Goal: Transaction & Acquisition: Register for event/course

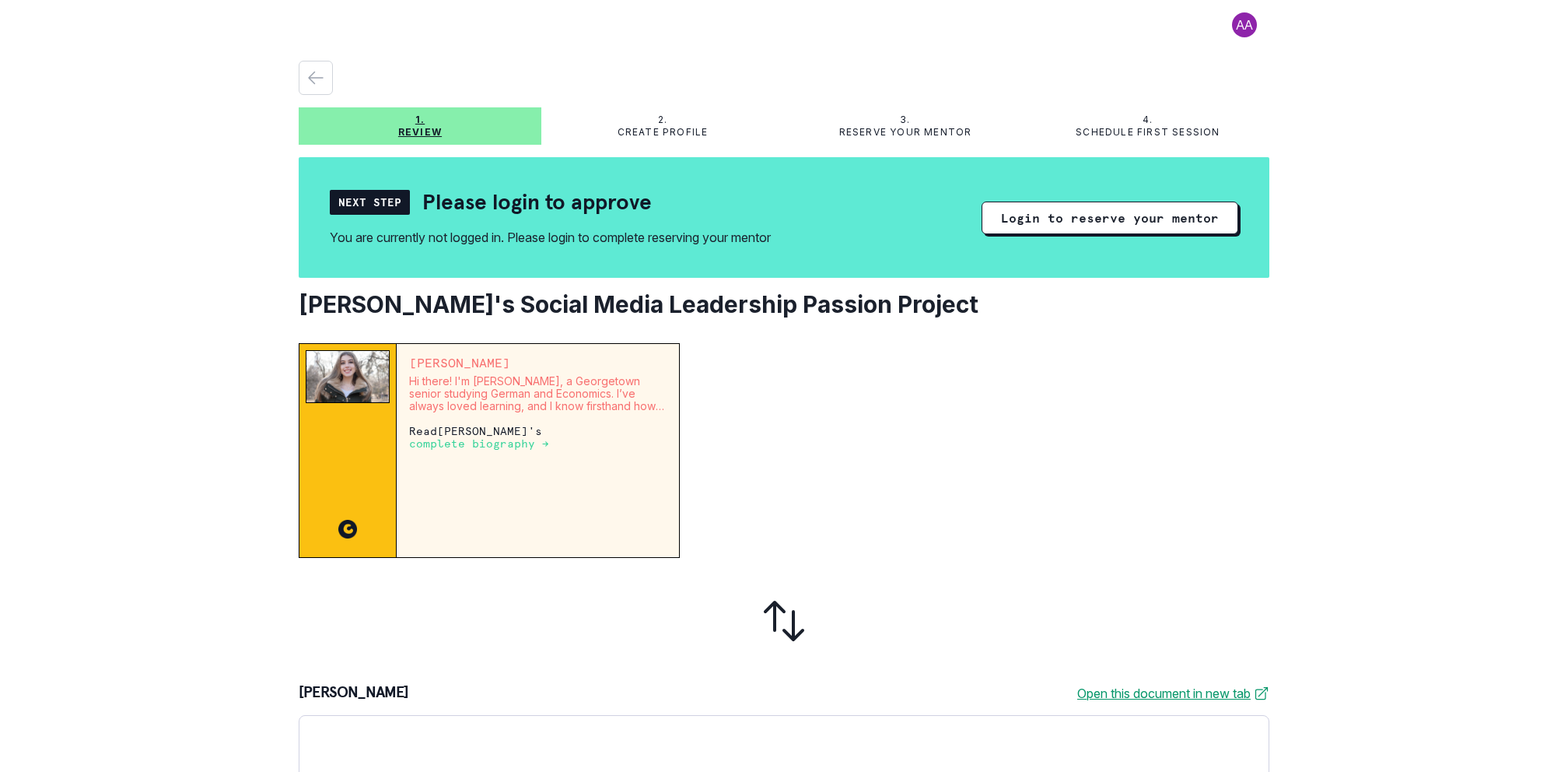
click at [737, 307] on h2 "[PERSON_NAME]'s Social Media Leadership Passion Project" at bounding box center [784, 304] width 971 height 28
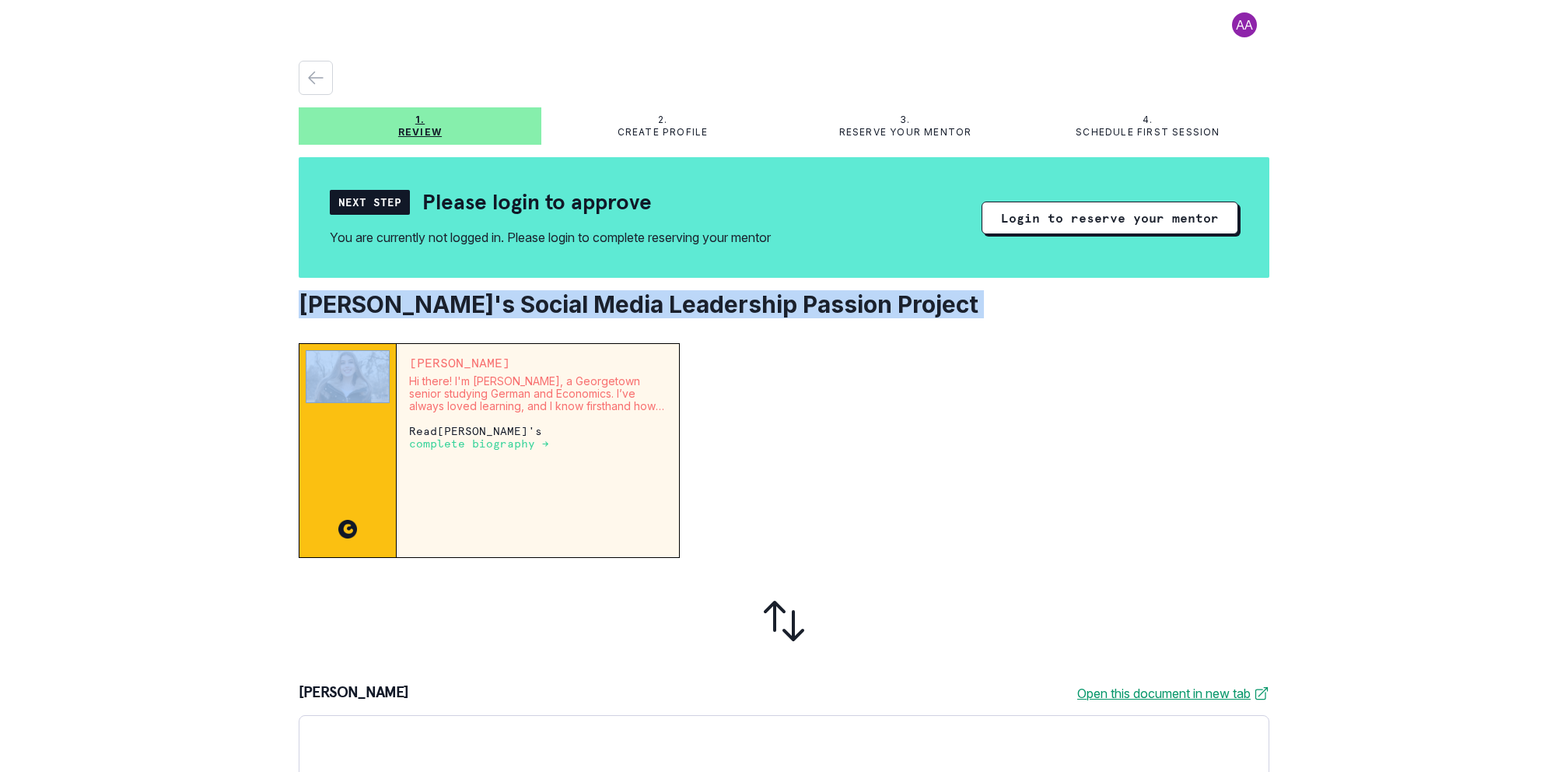
click at [737, 307] on h2 "[PERSON_NAME]'s Social Media Leadership Passion Project" at bounding box center [784, 304] width 971 height 28
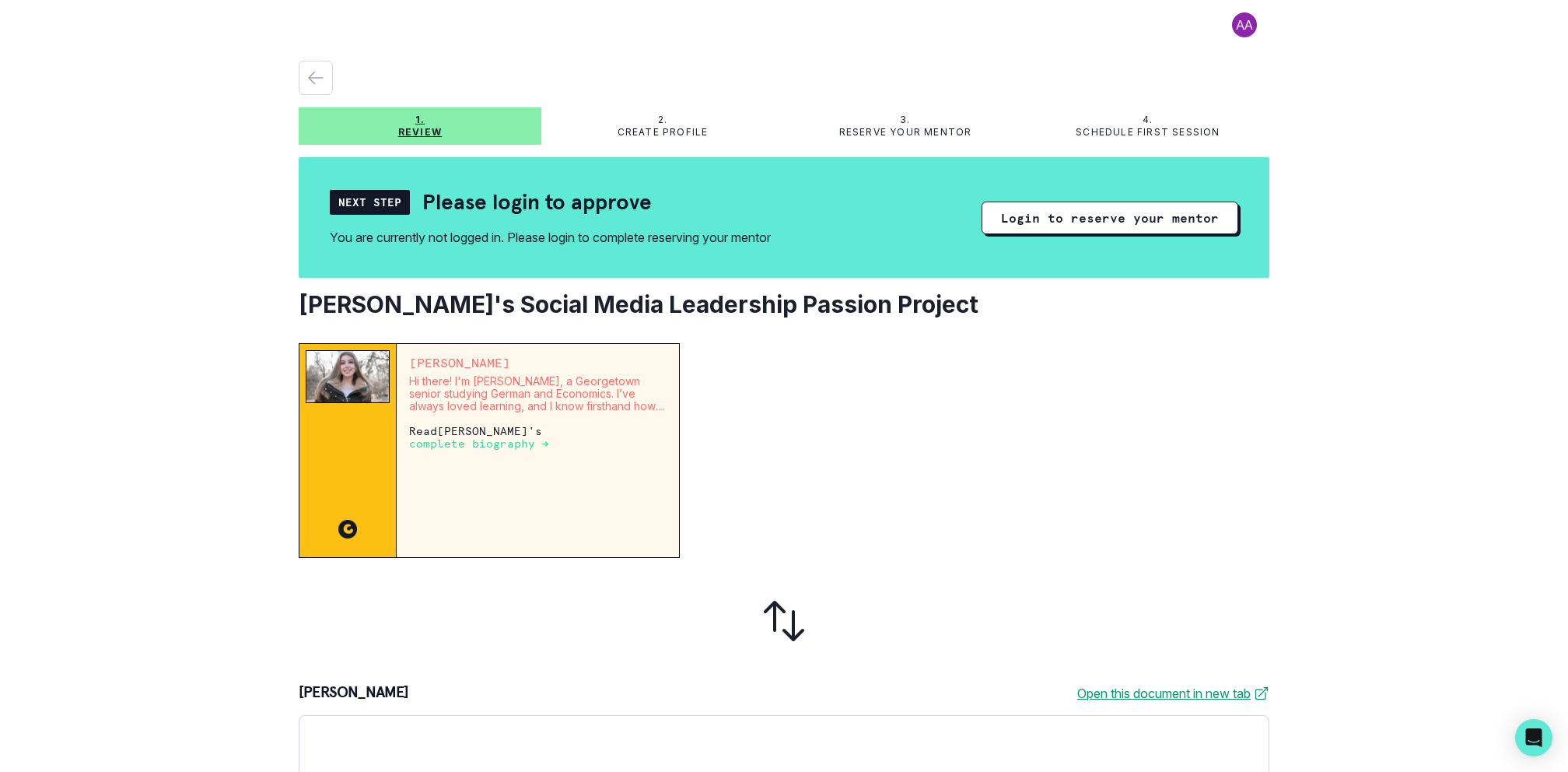
click at [737, 307] on h2 "[PERSON_NAME]'s Social Media Leadership Passion Project" at bounding box center [784, 304] width 971 height 28
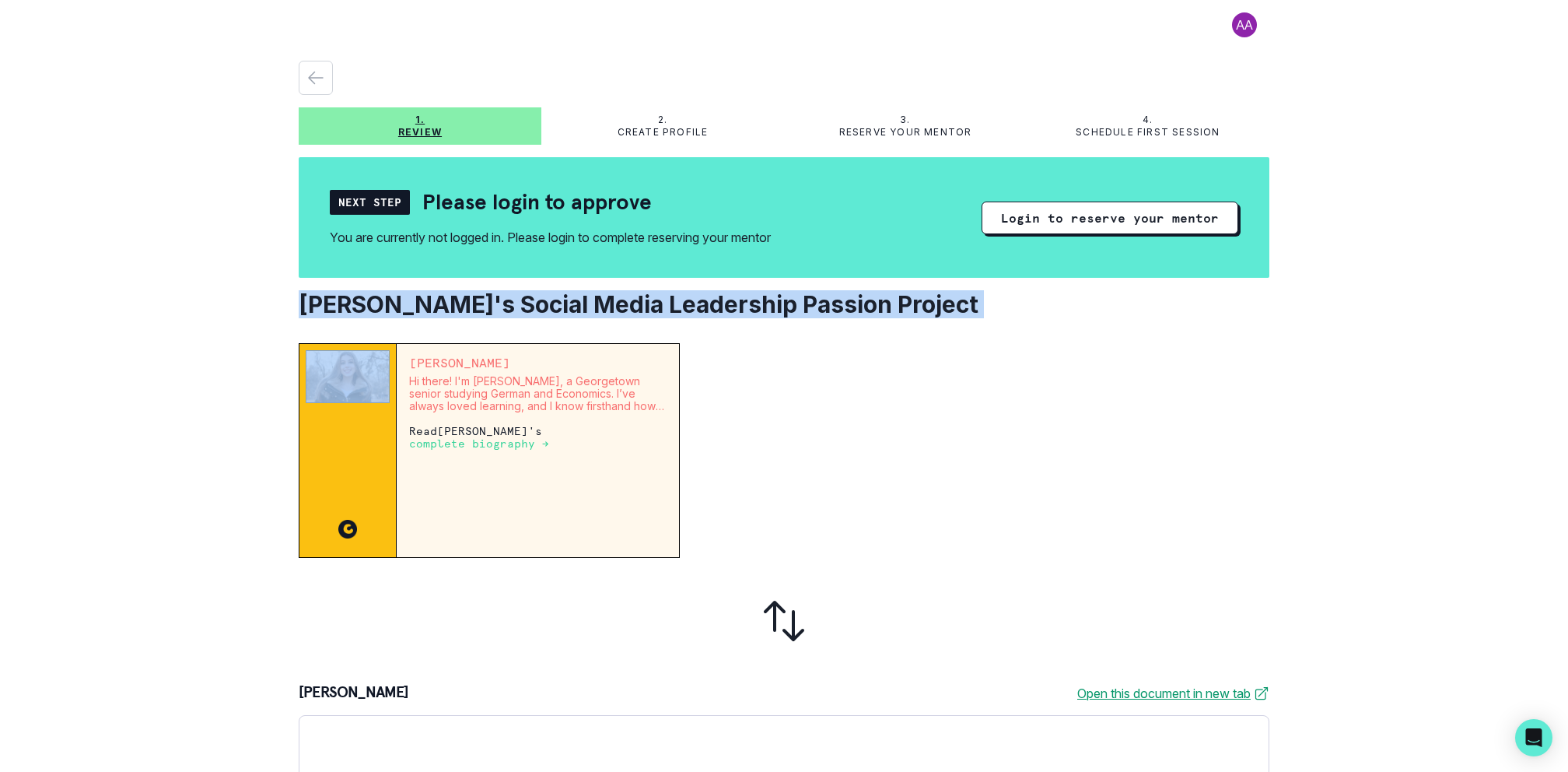
click at [737, 307] on h2 "[PERSON_NAME]'s Social Media Leadership Passion Project" at bounding box center [784, 304] width 971 height 28
click at [1067, 208] on button "Login to reserve your mentor" at bounding box center [1109, 217] width 257 height 33
